Goal: Find specific page/section: Find specific page/section

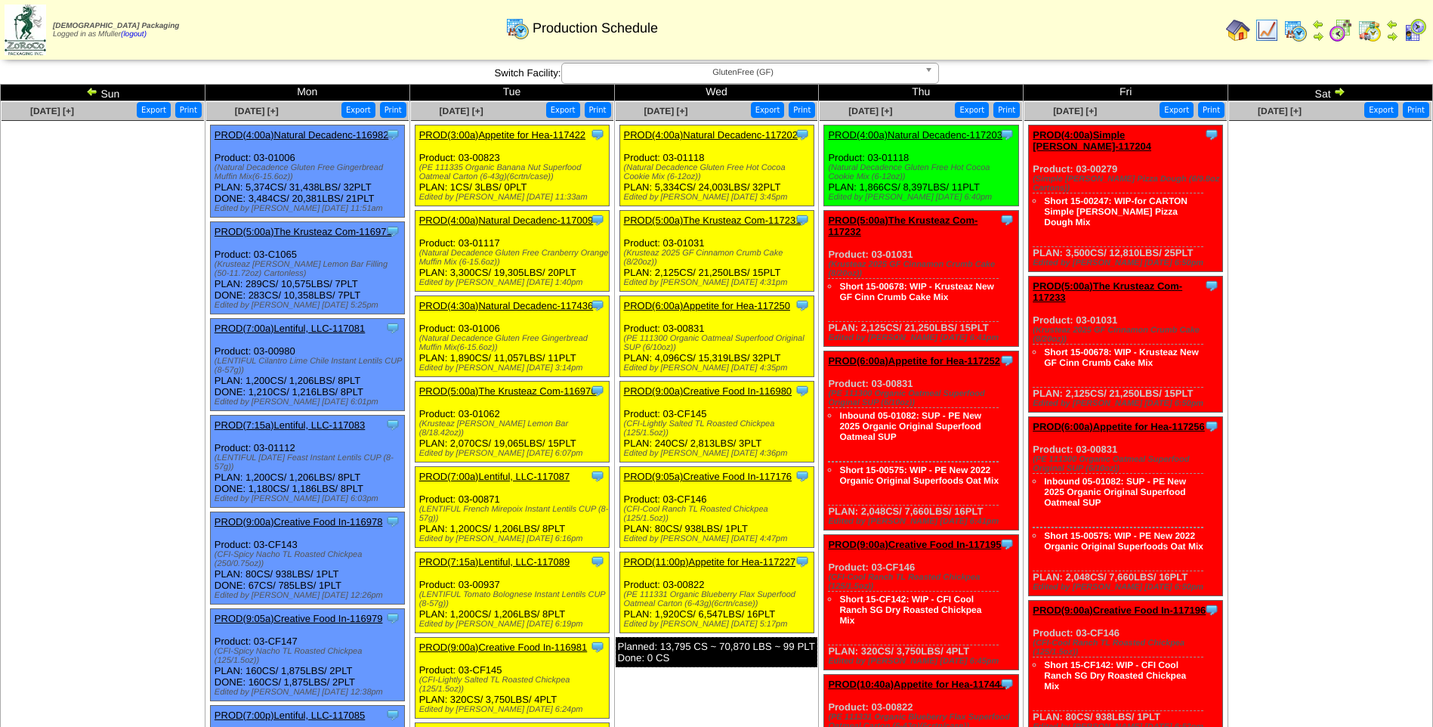
click at [712, 73] on span "GlutenFree (GF)" at bounding box center [743, 72] width 350 height 18
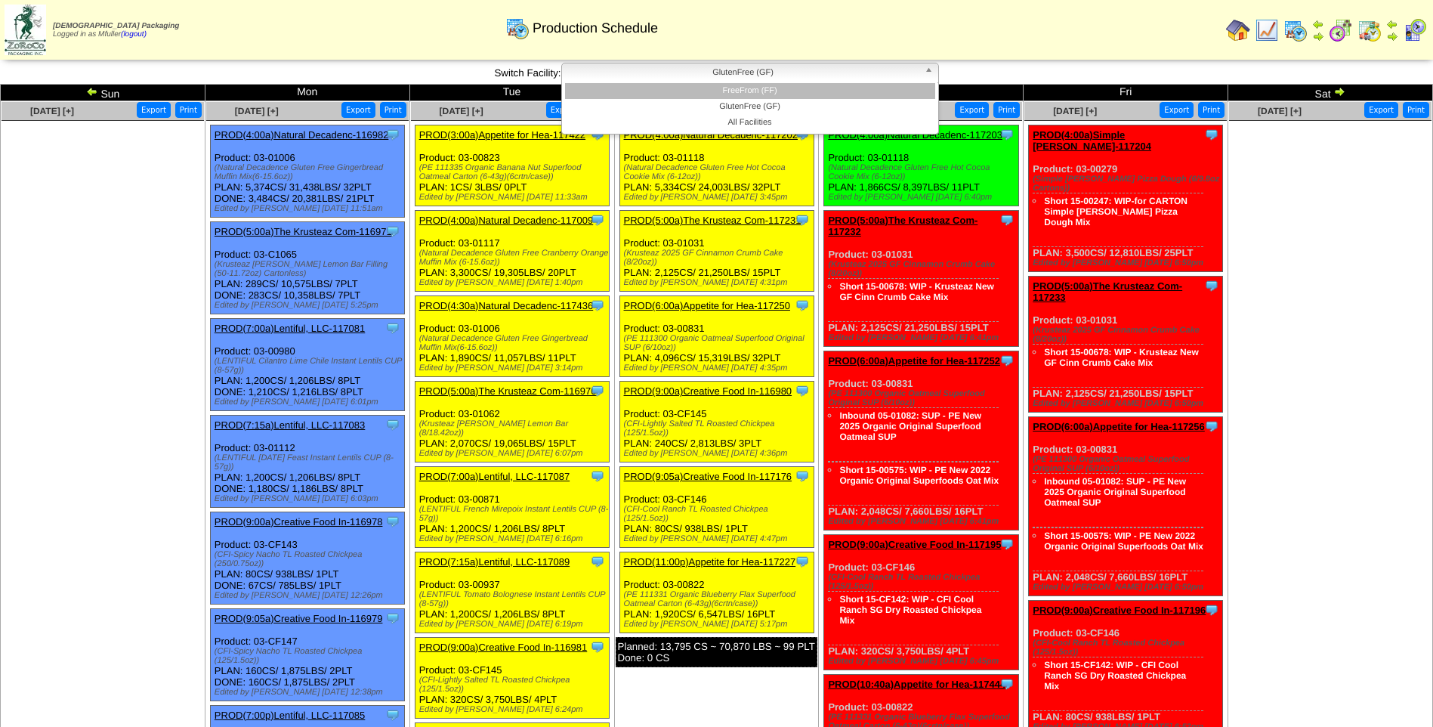
click at [713, 88] on li "FreeFrom (FF)" at bounding box center [750, 91] width 370 height 16
